Goal: Find specific page/section: Find specific page/section

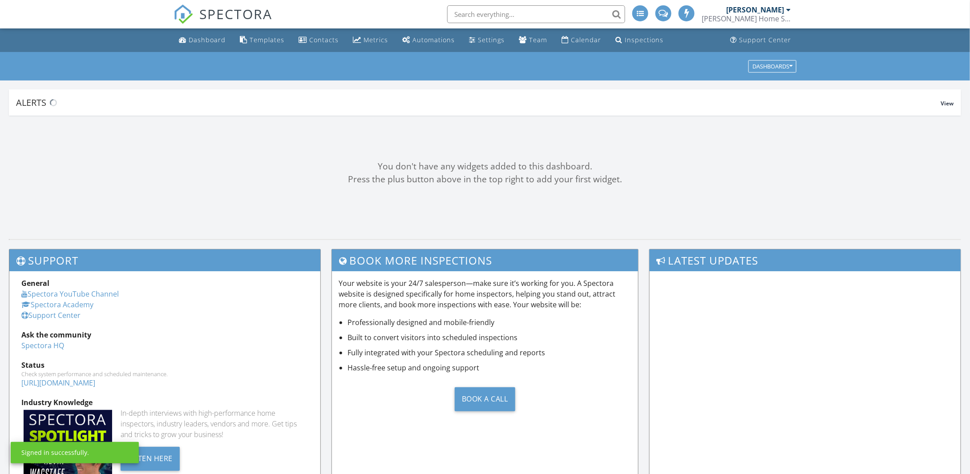
click at [468, 13] on input "text" at bounding box center [536, 14] width 178 height 18
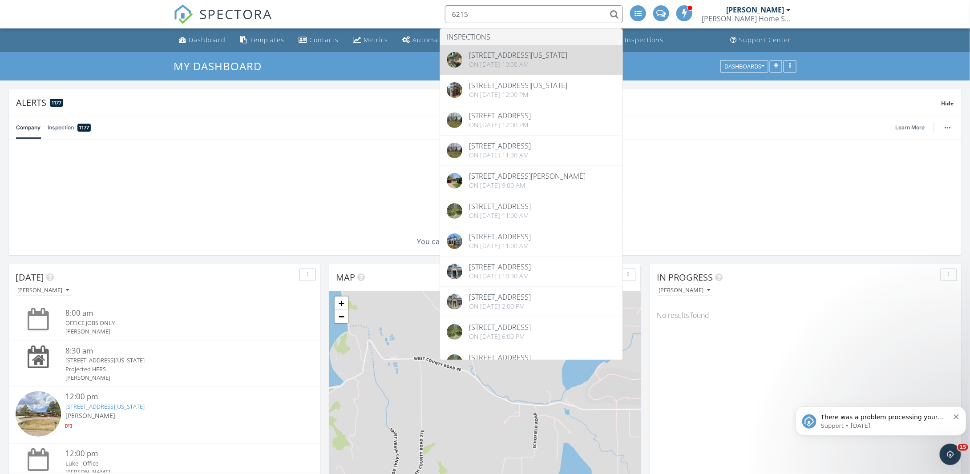
type input "6215"
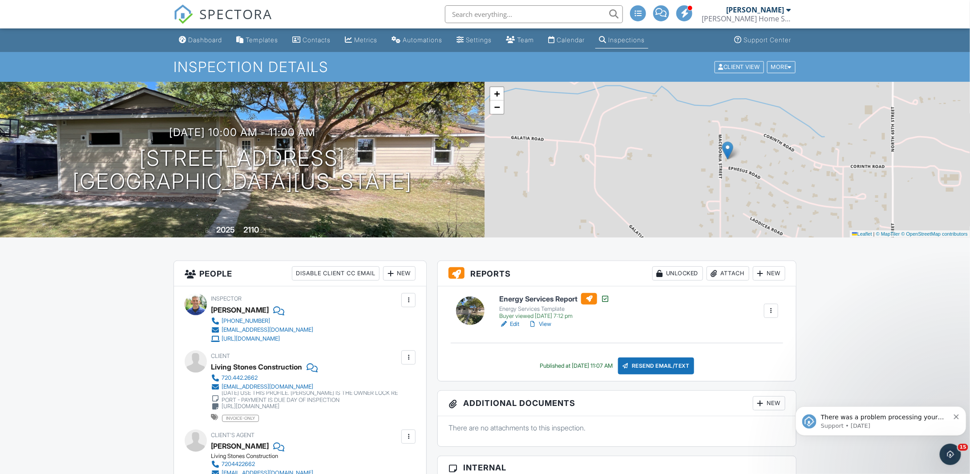
click at [546, 321] on link "View" at bounding box center [539, 324] width 23 height 9
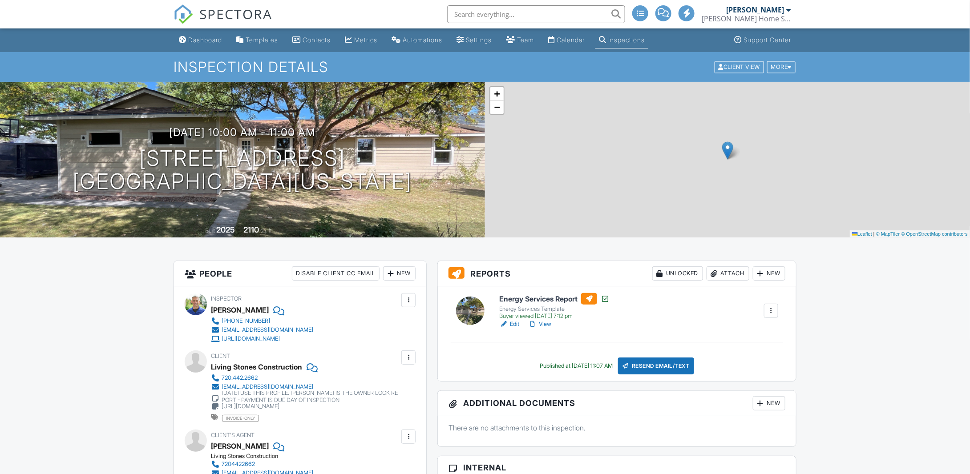
click at [479, 13] on input "text" at bounding box center [536, 14] width 178 height 18
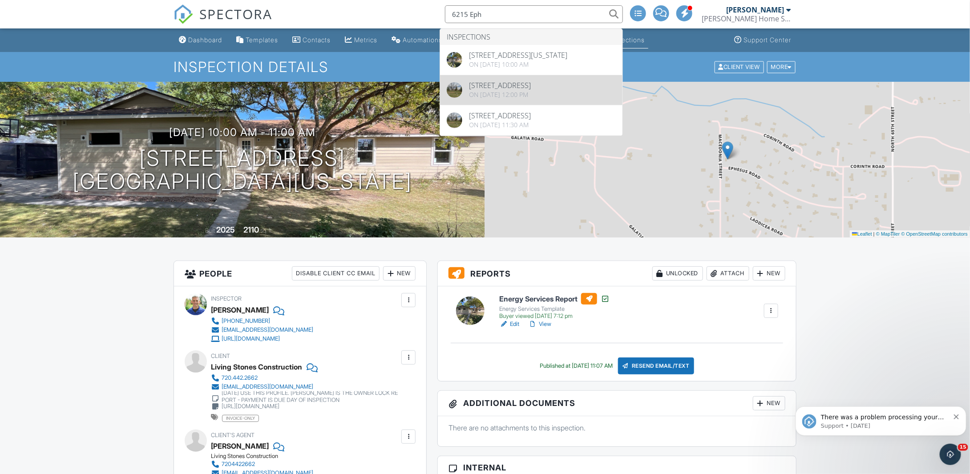
type input "6215 Eph"
